Goal: Task Accomplishment & Management: Manage account settings

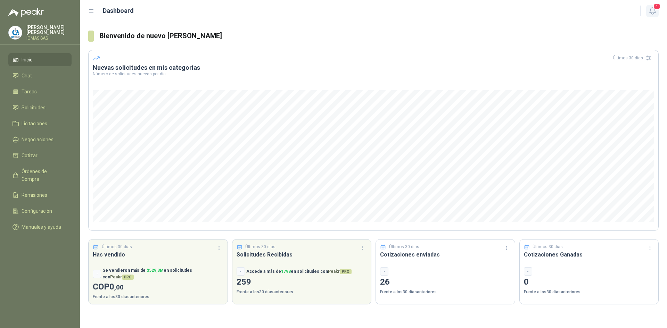
click at [653, 10] on icon "button" at bounding box center [652, 11] width 9 height 9
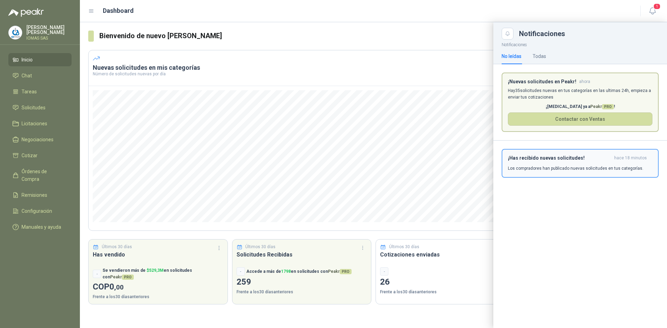
click at [553, 172] on button "¡Has recibido nuevas solicitudes! hace 18 minutos Los compradores han publicado…" at bounding box center [580, 163] width 157 height 29
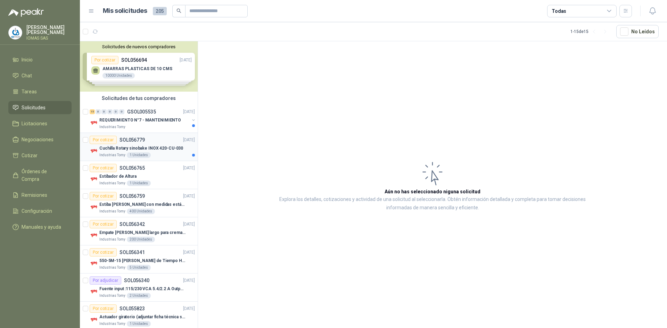
click at [168, 147] on p "Cuchilla Rotary sinobake INOX 420-CU-030" at bounding box center [141, 148] width 84 height 7
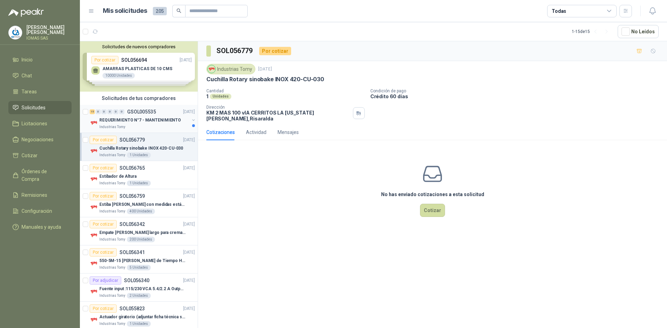
click at [143, 121] on p "REQUERIMIENTO N°7 - MANTENIMIENTO" at bounding box center [140, 120] width 82 height 7
